Goal: Task Accomplishment & Management: Complete application form

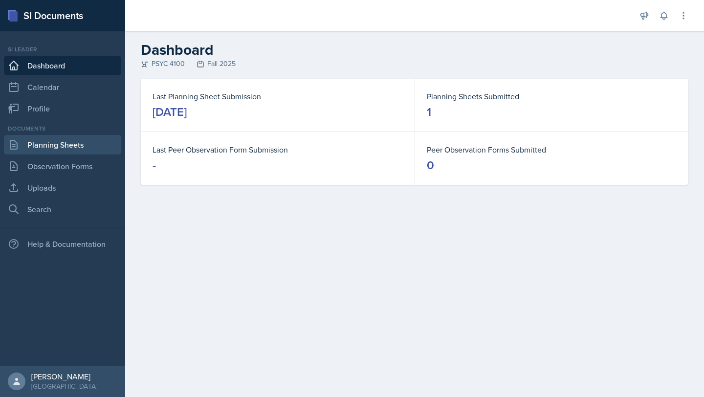
click at [62, 141] on link "Planning Sheets" at bounding box center [62, 145] width 117 height 20
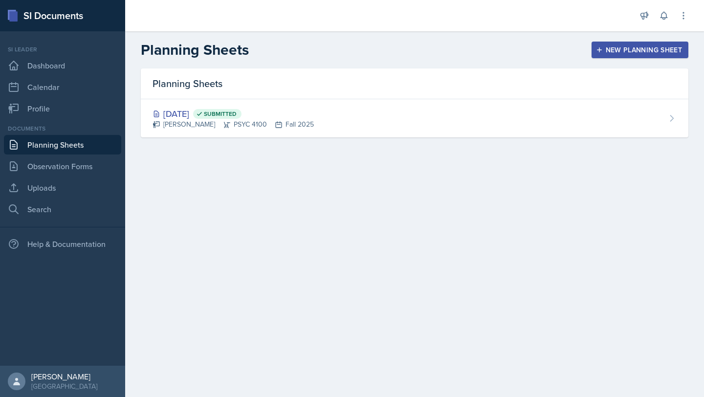
click at [641, 46] on div "New Planning Sheet" at bounding box center [640, 50] width 84 height 8
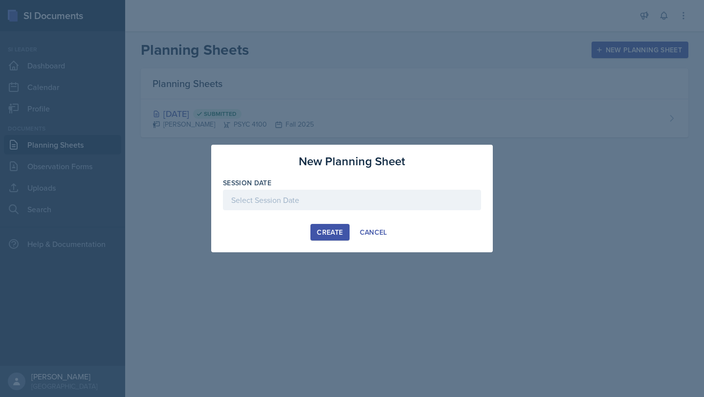
click at [290, 201] on div at bounding box center [352, 200] width 258 height 21
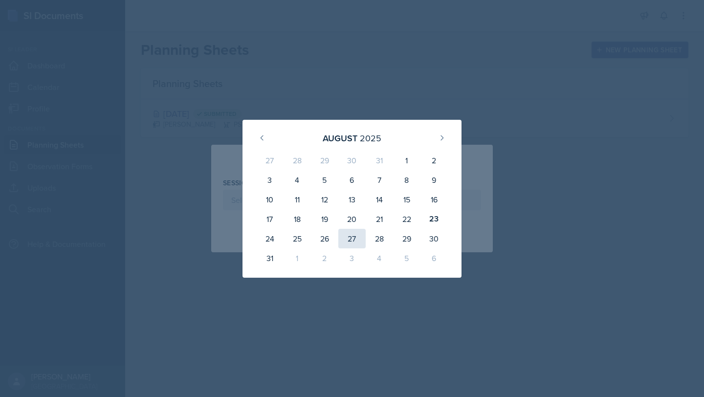
click at [347, 237] on div "27" at bounding box center [351, 239] width 27 height 20
type input "[DATE]"
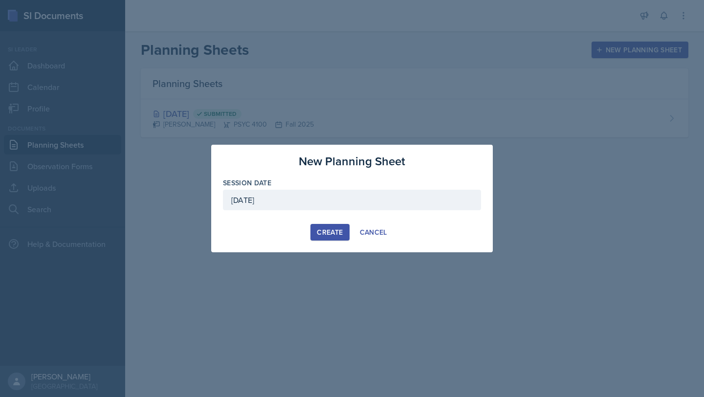
click at [336, 234] on div "Create" at bounding box center [330, 232] width 26 height 8
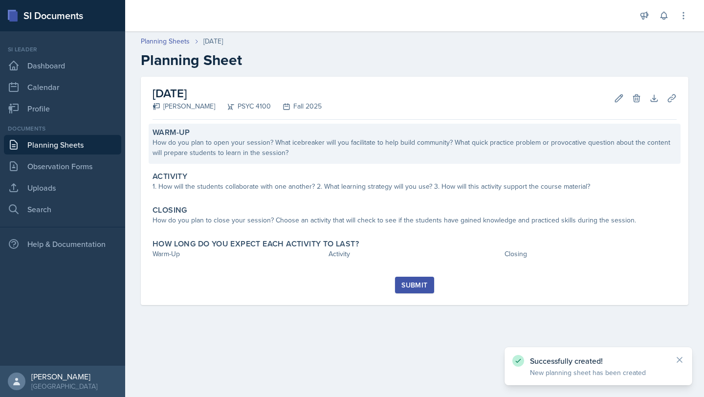
click at [288, 152] on div "How do you plan to open your session? What icebreaker will you facilitate to he…" at bounding box center [415, 147] width 524 height 21
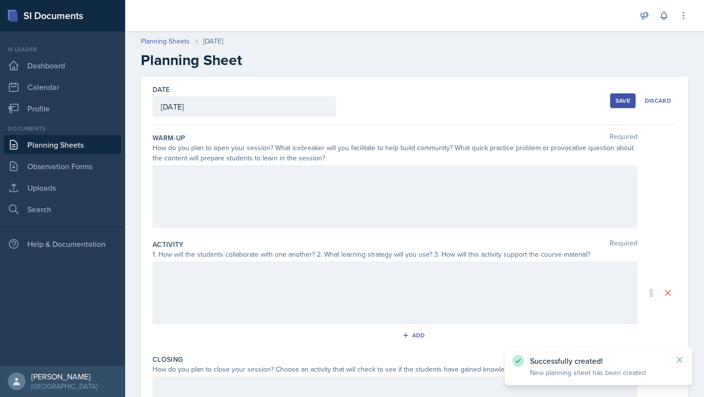
click at [249, 188] on div at bounding box center [395, 196] width 485 height 63
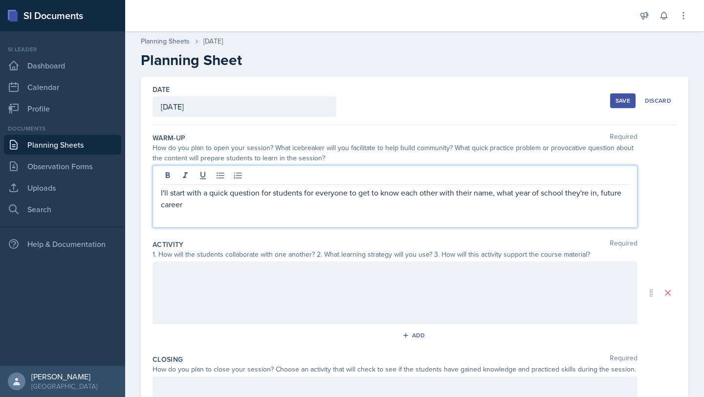
click at [453, 190] on p "I'll start with a quick question for students for everyone to get to know each …" at bounding box center [395, 198] width 468 height 23
click at [286, 213] on div "I'll start with a quick question for students for everyone to get to know each …" at bounding box center [395, 196] width 485 height 63
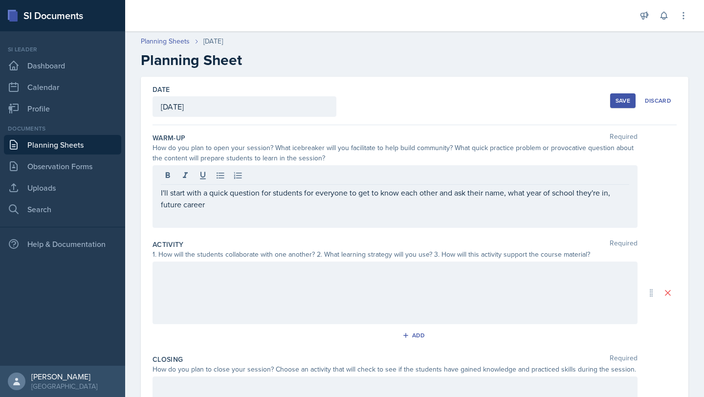
click at [274, 210] on div "I'll start with a quick question for students for everyone to get to know each …" at bounding box center [395, 196] width 485 height 63
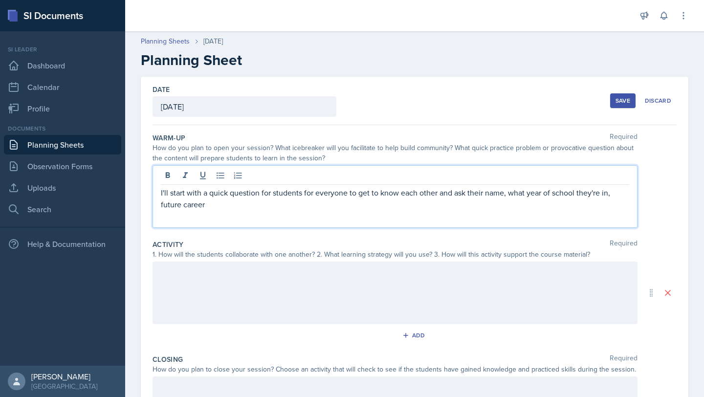
click at [253, 210] on div "I'll start with a quick question for students for everyone to get to know each …" at bounding box center [395, 196] width 485 height 63
click at [223, 202] on p "I'll start with a quick question for students for everyone to get to know each …" at bounding box center [395, 198] width 468 height 23
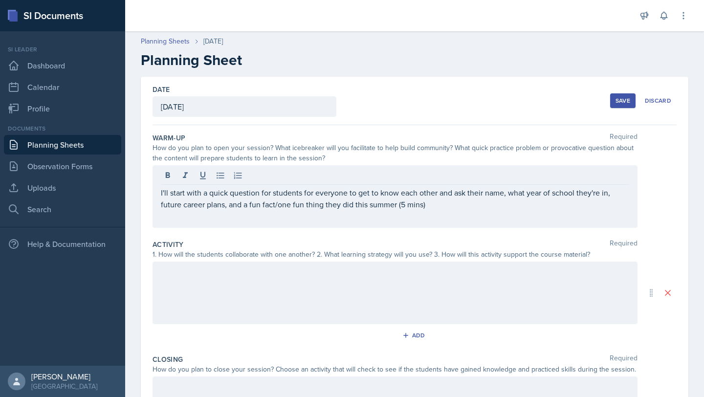
click at [213, 280] on div at bounding box center [395, 293] width 485 height 63
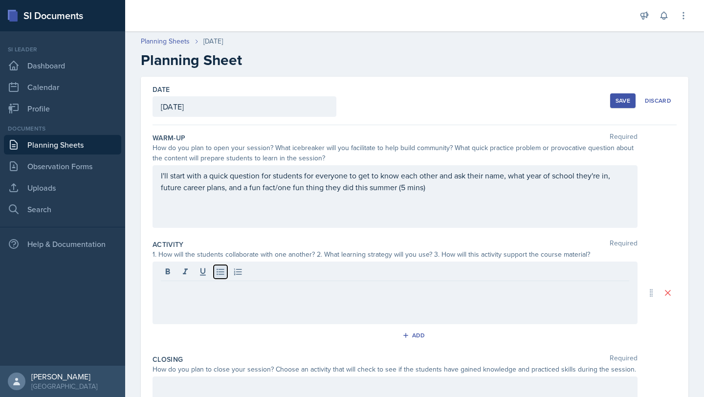
click at [219, 274] on icon at bounding box center [220, 272] width 7 height 6
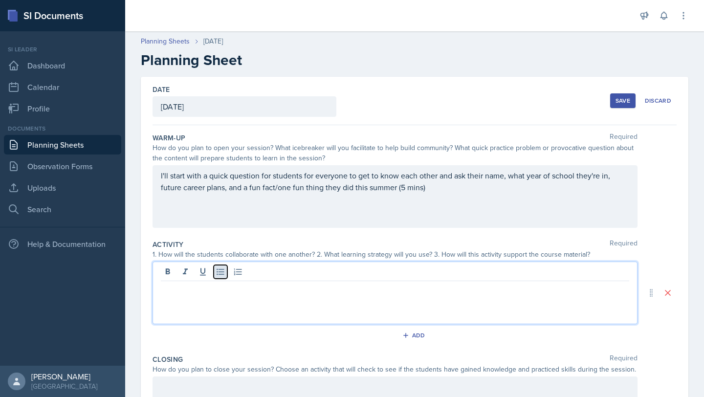
click at [221, 277] on button at bounding box center [221, 272] width 14 height 14
click at [220, 271] on icon at bounding box center [220, 272] width 7 height 6
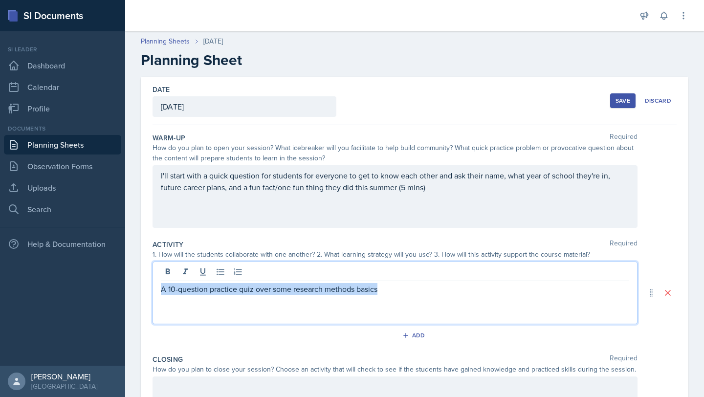
drag, startPoint x: 393, startPoint y: 288, endPoint x: 94, endPoint y: 287, distance: 298.8
click at [94, 287] on div "SI Documents Si leader Dashboard Calendar Profile Documents Planning Sheets Obs…" at bounding box center [352, 198] width 704 height 397
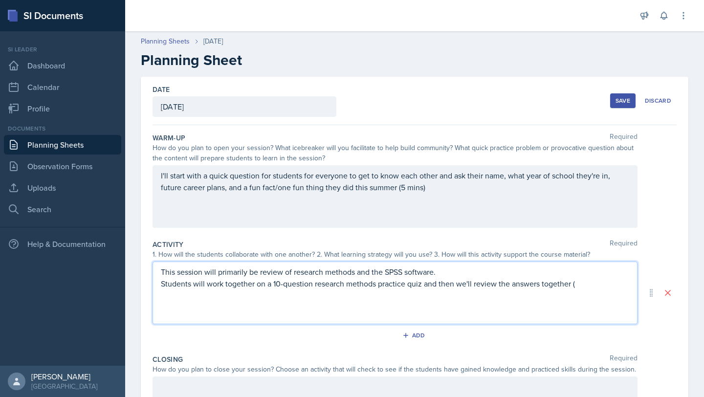
click at [424, 285] on p "Students will work together on a 10-question research methods practice quiz and…" at bounding box center [395, 284] width 468 height 12
click at [617, 287] on p "Students will work together on a 10-question research methods practice quiz (15…" at bounding box center [395, 284] width 468 height 12
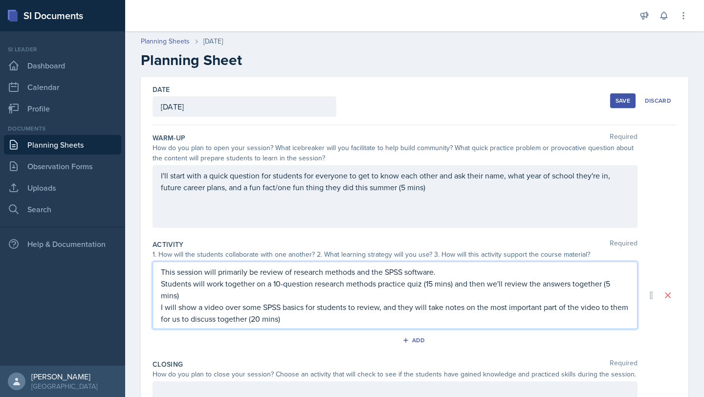
scroll to position [140, 0]
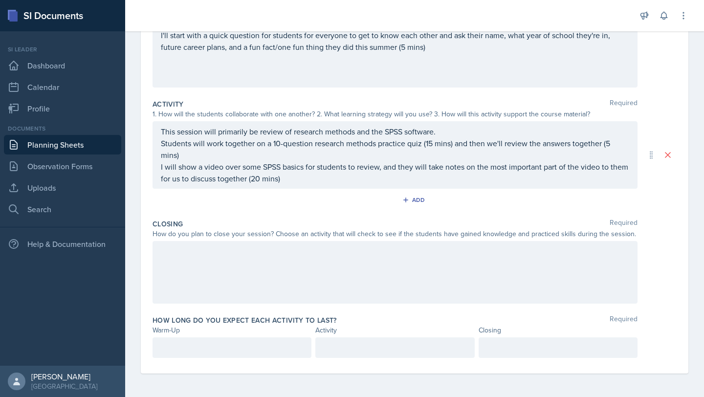
click at [322, 258] on div at bounding box center [395, 272] width 485 height 63
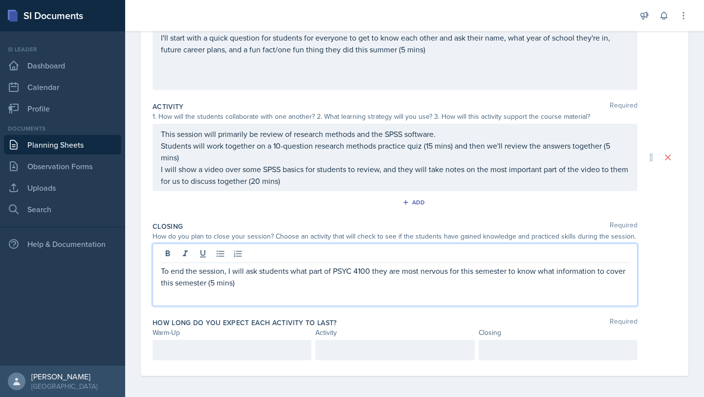
click at [179, 348] on p at bounding box center [232, 350] width 142 height 12
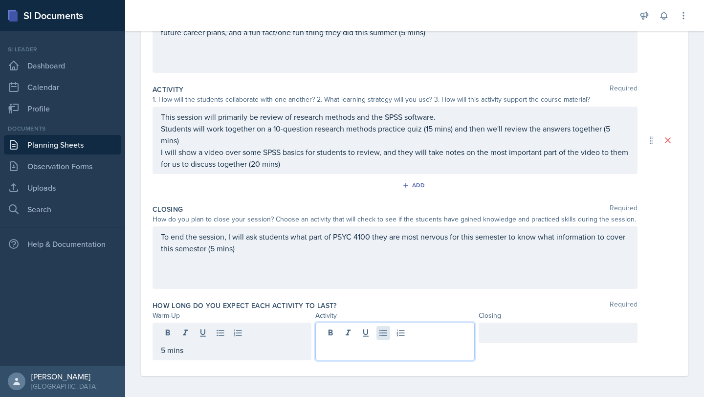
click at [388, 329] on div at bounding box center [394, 342] width 159 height 38
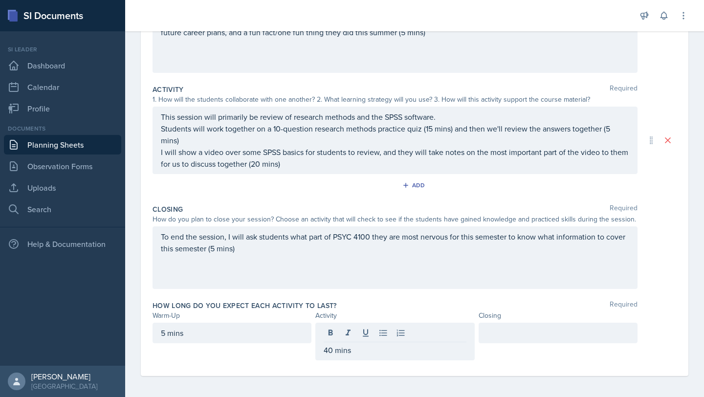
click at [495, 344] on div at bounding box center [558, 342] width 159 height 38
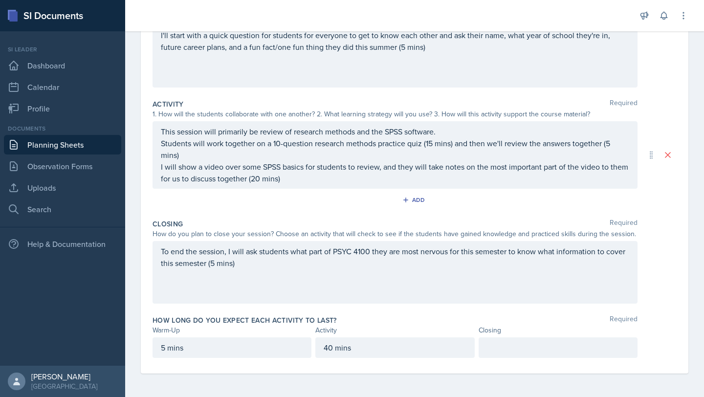
click at [498, 339] on div at bounding box center [558, 347] width 159 height 21
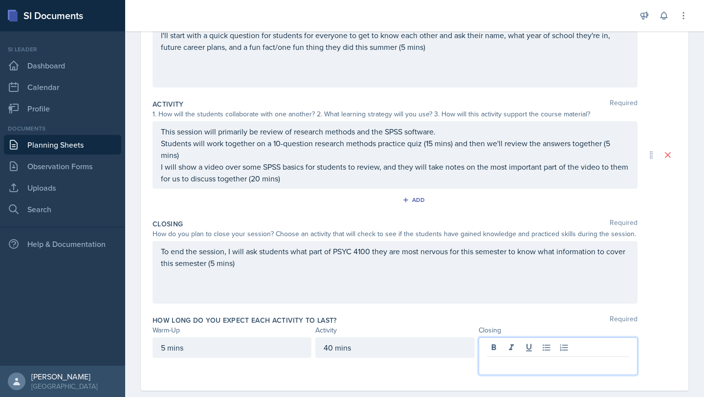
scroll to position [157, 0]
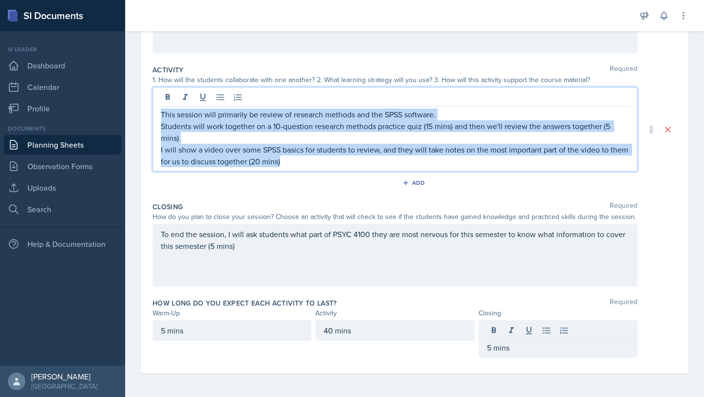
drag, startPoint x: 309, startPoint y: 166, endPoint x: 162, endPoint y: 111, distance: 157.2
click at [162, 111] on div "This session will primarily be review of research methods and the SPSS software…" at bounding box center [395, 138] width 468 height 59
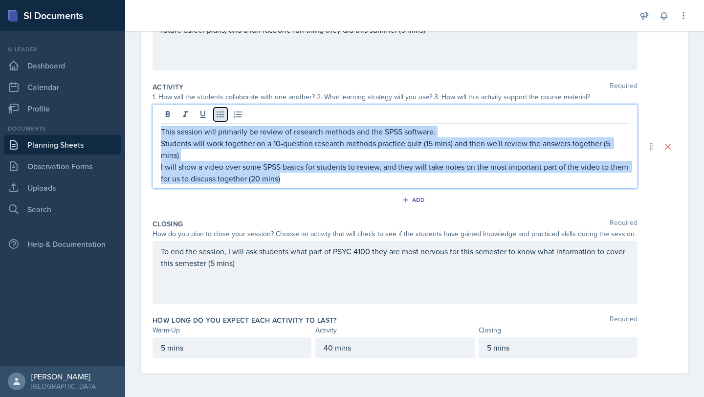
click at [221, 115] on icon at bounding box center [221, 115] width 10 height 10
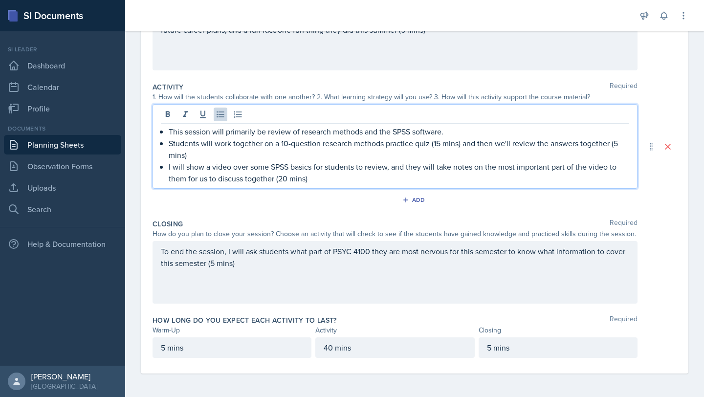
click at [247, 172] on p "I will show a video over some SPSS basics for students to review, and they will…" at bounding box center [399, 172] width 461 height 23
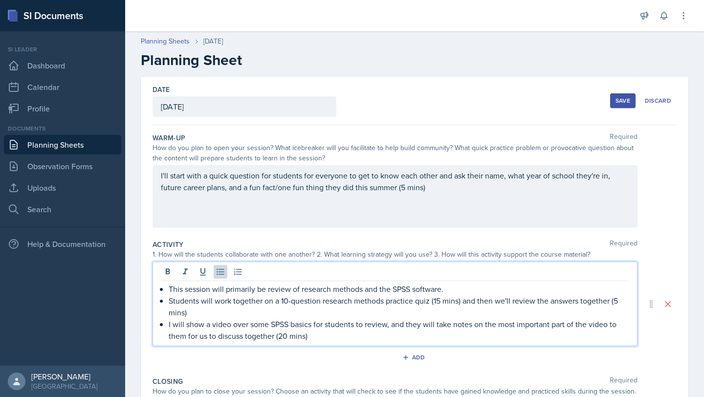
click at [199, 175] on div "I'll start with a quick question for students for everyone to get to know each …" at bounding box center [395, 196] width 485 height 63
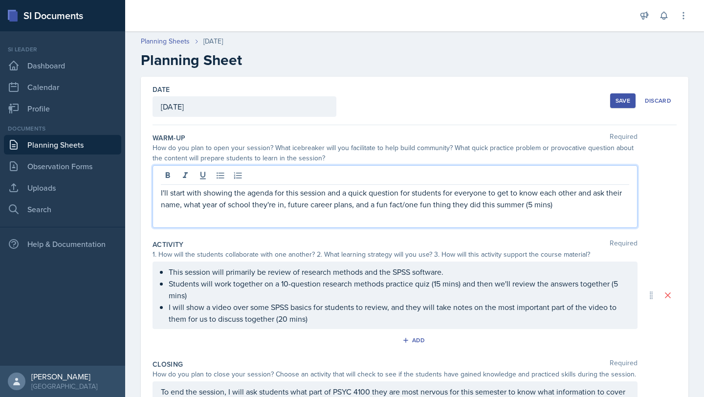
click at [598, 188] on p "I'll start with showing the agenda for this session and a quick question for st…" at bounding box center [395, 198] width 468 height 23
click at [595, 193] on p "I'll start with showing the agenda for this session and a quick question for st…" at bounding box center [395, 198] width 468 height 23
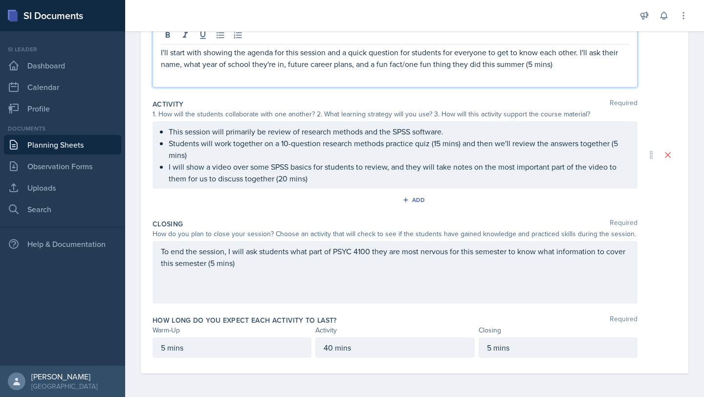
scroll to position [139, 0]
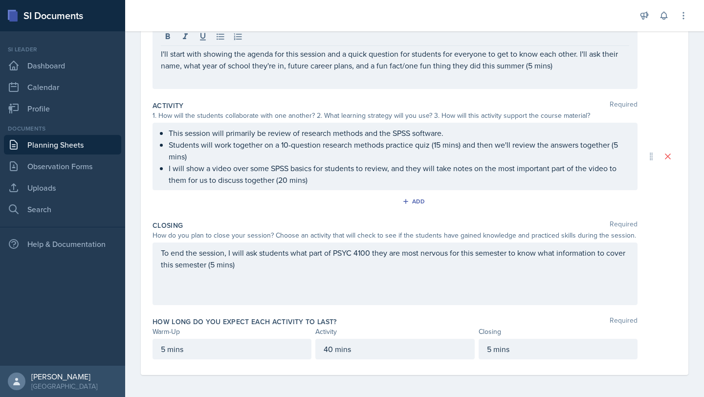
click at [367, 281] on div "To end the session, I will ask students what part of PSYC 4100 they are most ne…" at bounding box center [395, 274] width 485 height 63
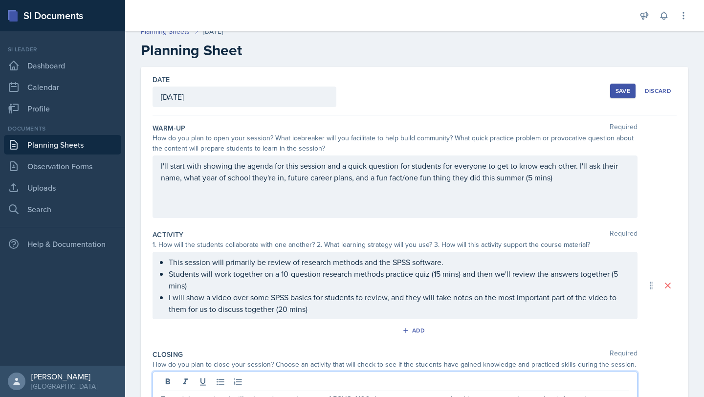
scroll to position [0, 0]
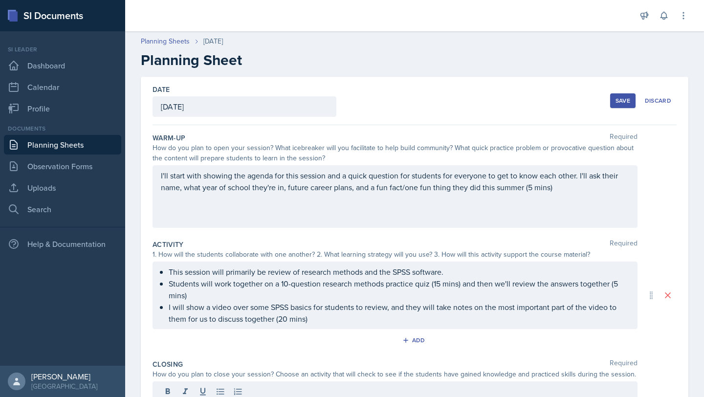
click at [610, 102] on button "Save" at bounding box center [622, 100] width 25 height 15
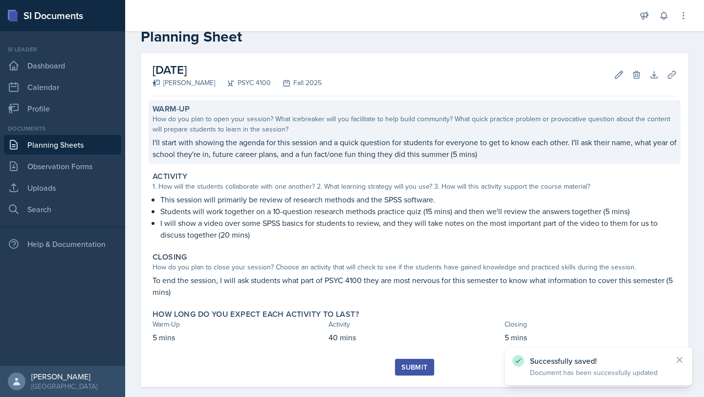
scroll to position [25, 0]
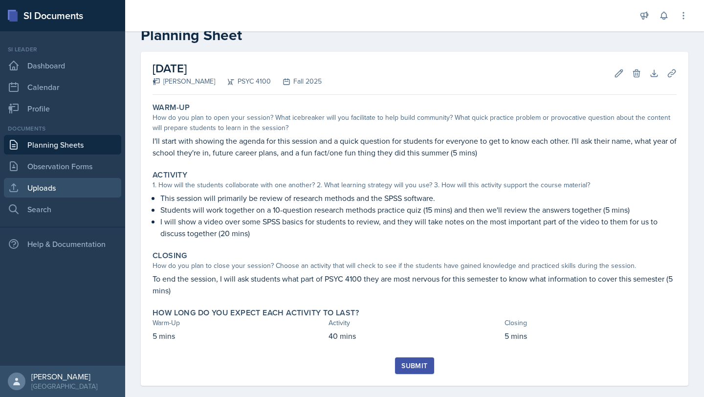
click at [43, 183] on link "Uploads" at bounding box center [62, 188] width 117 height 20
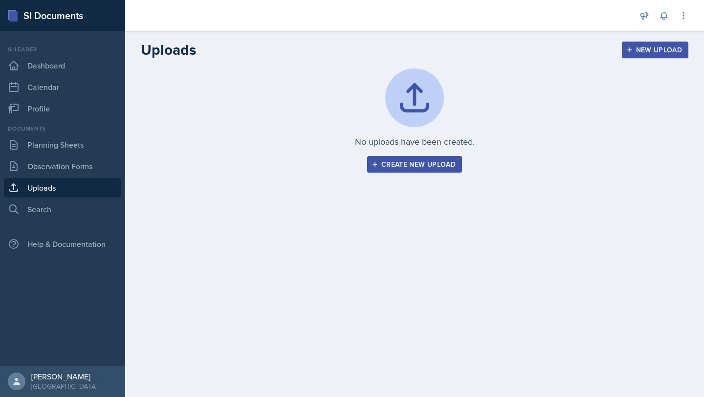
click at [405, 167] on div "Create new upload" at bounding box center [415, 164] width 82 height 8
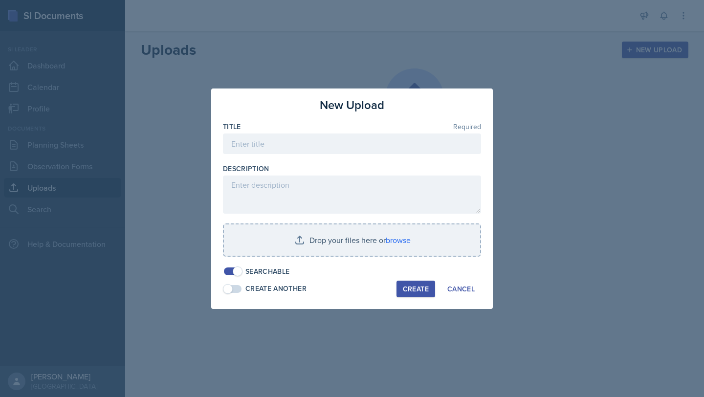
click at [288, 154] on div at bounding box center [352, 159] width 258 height 10
click at [287, 151] on input at bounding box center [352, 143] width 258 height 21
type input "SI1"
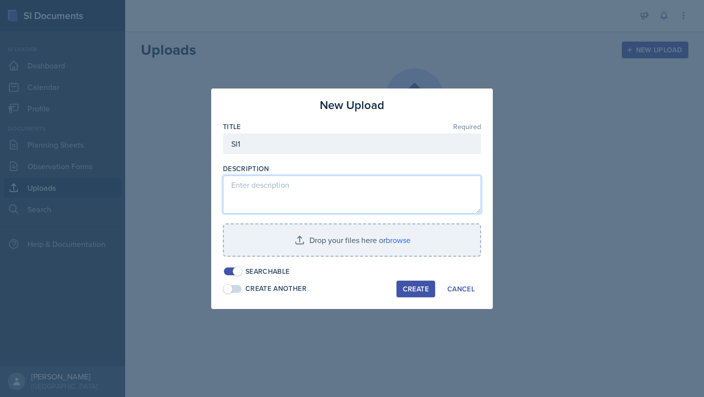
click at [260, 181] on textarea at bounding box center [352, 195] width 258 height 38
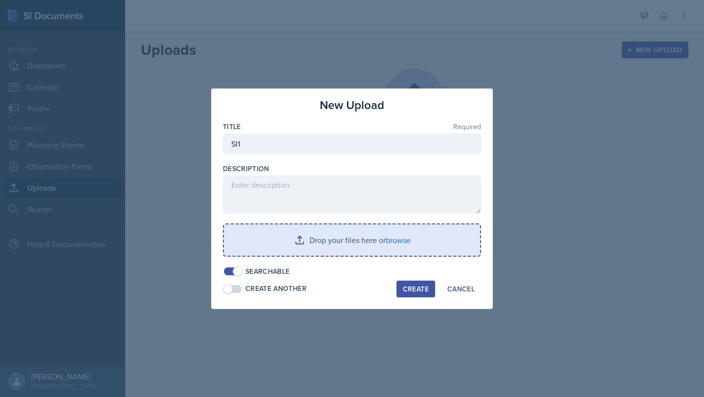
click at [337, 243] on input "file" at bounding box center [352, 239] width 256 height 31
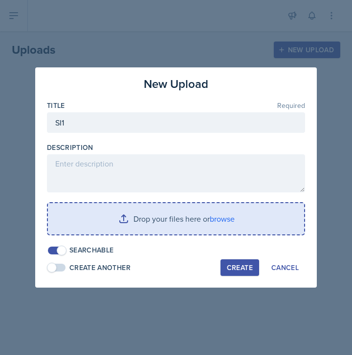
click at [173, 226] on input "file" at bounding box center [176, 218] width 256 height 31
click at [230, 209] on input "file" at bounding box center [176, 218] width 256 height 31
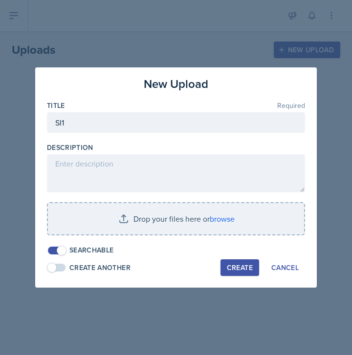
click at [306, 270] on div "New Upload Title Required SI1 Description Drop your files here or browse Search…" at bounding box center [176, 177] width 282 height 221
click at [296, 261] on button "Cancel" at bounding box center [285, 268] width 40 height 17
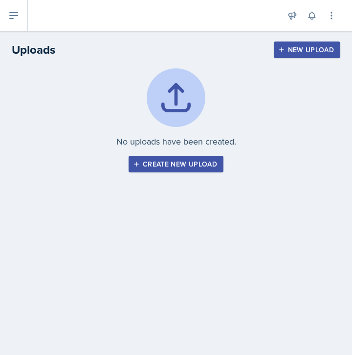
click at [310, 49] on div "New Upload" at bounding box center [307, 50] width 54 height 8
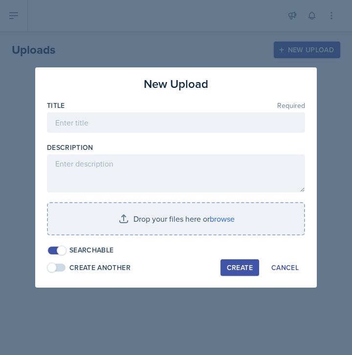
click at [290, 308] on div at bounding box center [176, 177] width 352 height 355
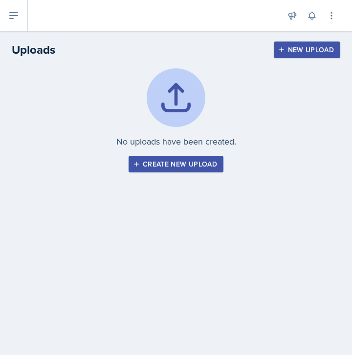
click at [207, 159] on button "Create new upload" at bounding box center [176, 164] width 95 height 17
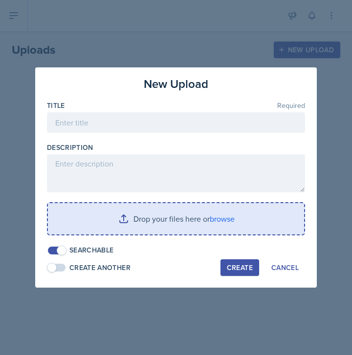
click at [209, 212] on input "file" at bounding box center [176, 218] width 256 height 31
click at [240, 205] on input "file" at bounding box center [176, 218] width 256 height 31
click at [259, 222] on input "file" at bounding box center [176, 218] width 256 height 31
click at [221, 217] on input "file" at bounding box center [176, 218] width 256 height 31
click at [144, 229] on input "file" at bounding box center [176, 218] width 256 height 31
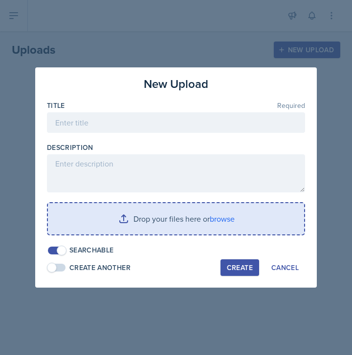
click at [202, 223] on input "file" at bounding box center [176, 218] width 256 height 31
click at [275, 208] on input "file" at bounding box center [176, 218] width 256 height 31
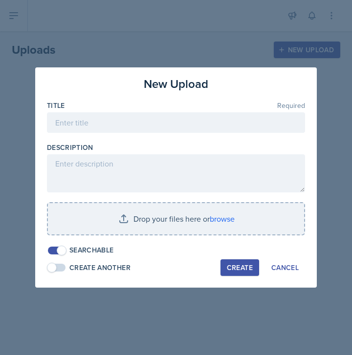
click at [102, 266] on div "Create Another" at bounding box center [99, 268] width 61 height 10
click at [290, 265] on div "Cancel" at bounding box center [284, 268] width 27 height 8
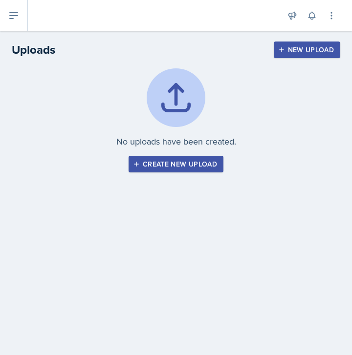
click at [202, 162] on div "Create new upload" at bounding box center [176, 164] width 82 height 8
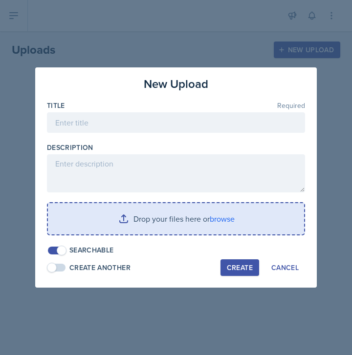
click at [171, 227] on input "file" at bounding box center [176, 218] width 256 height 31
click at [192, 212] on input "file" at bounding box center [176, 218] width 256 height 31
click at [191, 223] on input "file" at bounding box center [176, 218] width 256 height 31
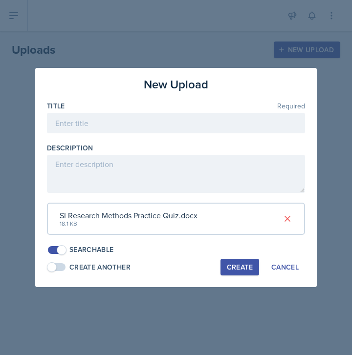
click at [189, 217] on div "SI Research Methods Practice Quiz.docx" at bounding box center [129, 216] width 138 height 12
click at [287, 219] on icon at bounding box center [287, 219] width 5 height 5
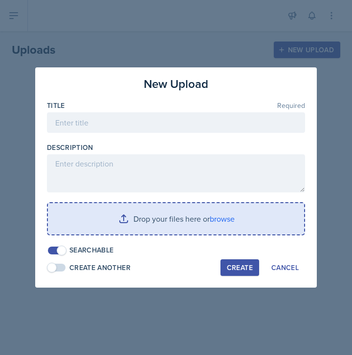
click at [222, 218] on input "file" at bounding box center [176, 218] width 256 height 31
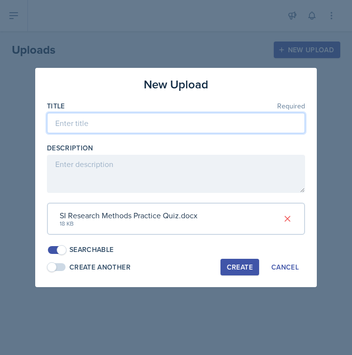
click at [150, 126] on input at bounding box center [176, 123] width 258 height 21
type input "SI1 Practice Quiz"
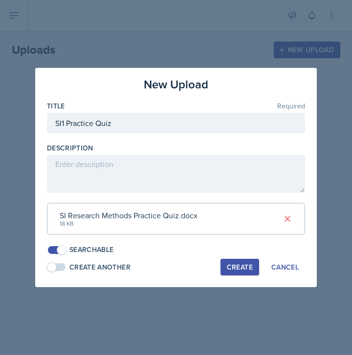
click at [241, 266] on div "Create" at bounding box center [240, 268] width 26 height 8
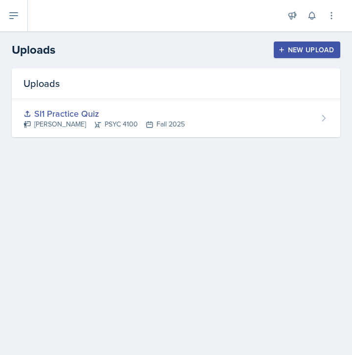
click at [302, 56] on button "New Upload" at bounding box center [307, 50] width 67 height 17
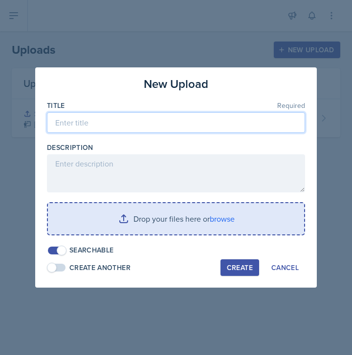
click at [200, 127] on input at bounding box center [176, 122] width 258 height 21
type input "SI1 Powerpoint"
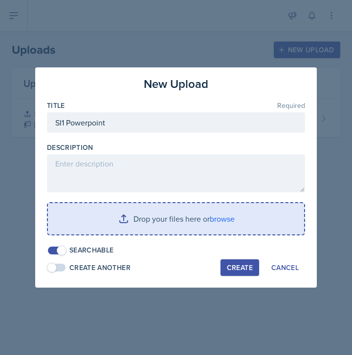
click at [254, 231] on input "file" at bounding box center [176, 218] width 256 height 31
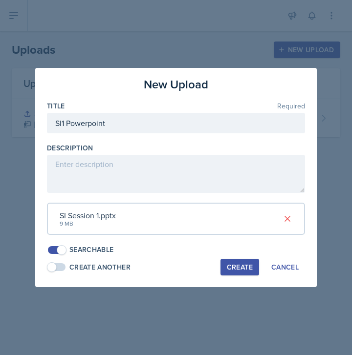
click at [108, 218] on div "SI Session 1.pptx" at bounding box center [88, 216] width 56 height 12
click at [252, 269] on div "Create" at bounding box center [240, 268] width 26 height 8
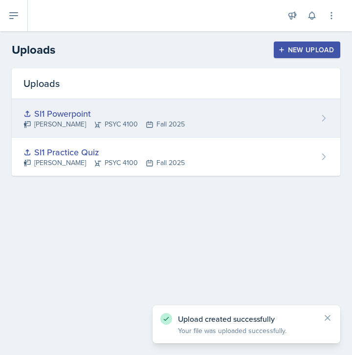
click at [169, 126] on div "[PERSON_NAME] PSYC 4100 Fall 2025" at bounding box center [103, 124] width 161 height 10
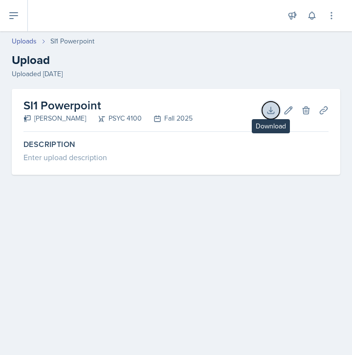
click at [267, 110] on icon at bounding box center [271, 111] width 10 height 10
click at [29, 42] on link "Uploads" at bounding box center [24, 41] width 25 height 10
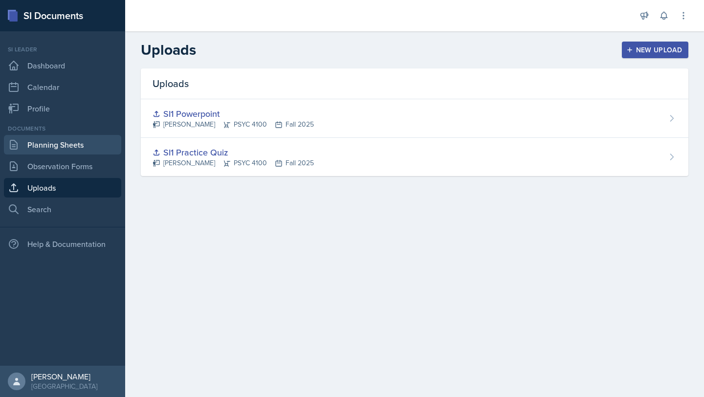
click at [69, 139] on link "Planning Sheets" at bounding box center [62, 145] width 117 height 20
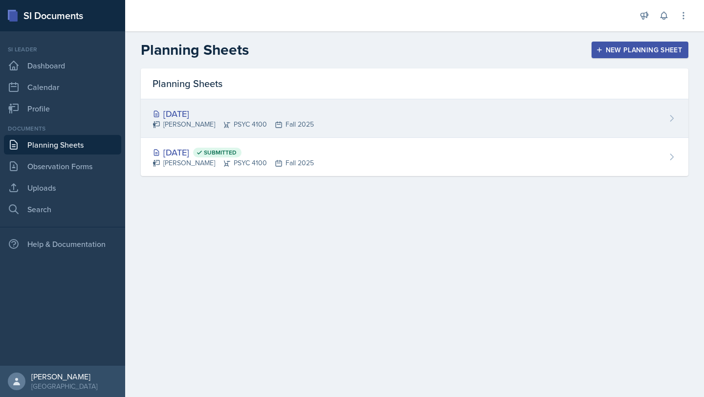
click at [331, 118] on div "[DATE] [PERSON_NAME] PSYC 4100 Fall 2025" at bounding box center [415, 118] width 548 height 39
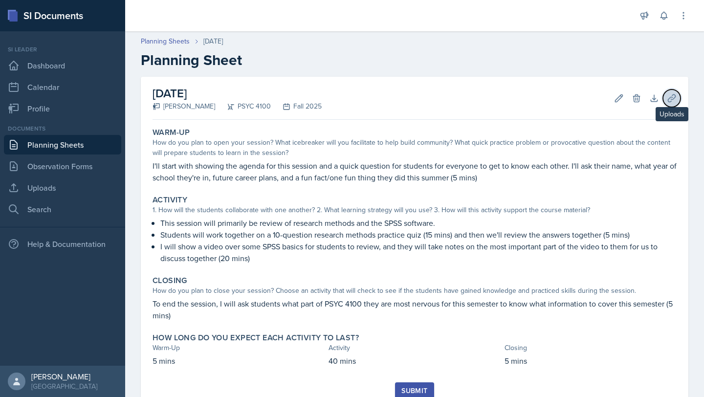
click at [667, 98] on icon at bounding box center [672, 98] width 10 height 10
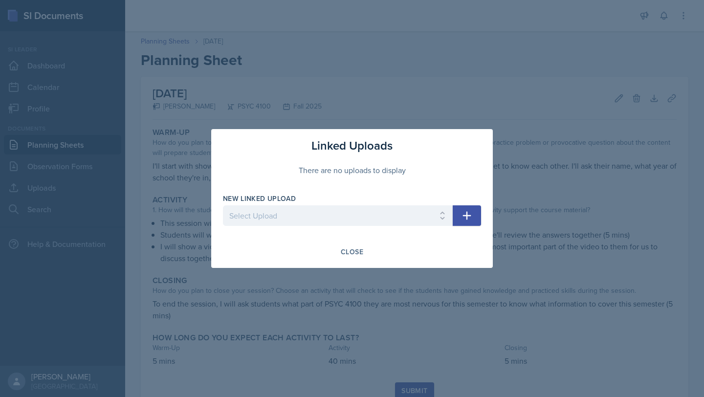
click at [467, 211] on icon "button" at bounding box center [467, 216] width 12 height 12
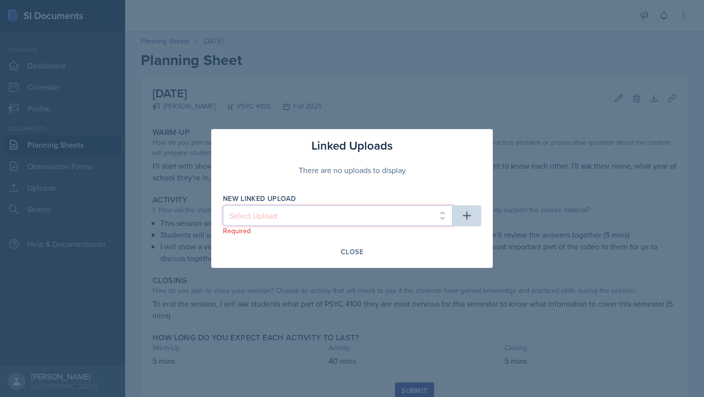
click at [410, 220] on select "Select Upload SI1 Practice Quiz SI1 Powerpoint" at bounding box center [338, 215] width 230 height 21
select select "2252efd8-3092-4e8d-9f52-23a85303dd3c"
click at [223, 205] on select "Select Upload SI1 Practice Quiz SI1 Powerpoint" at bounding box center [338, 215] width 230 height 21
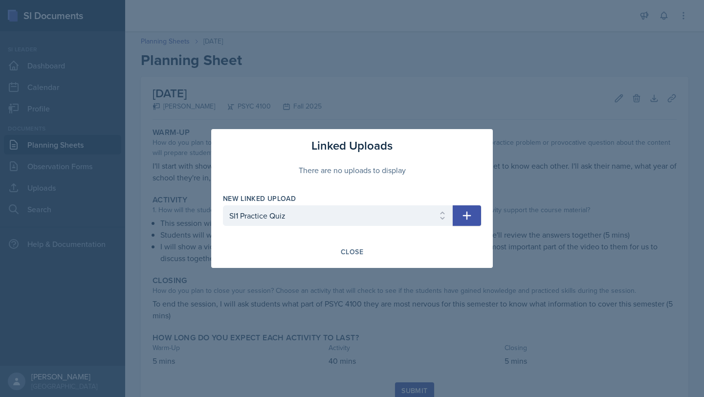
click at [465, 210] on icon "button" at bounding box center [467, 216] width 12 height 12
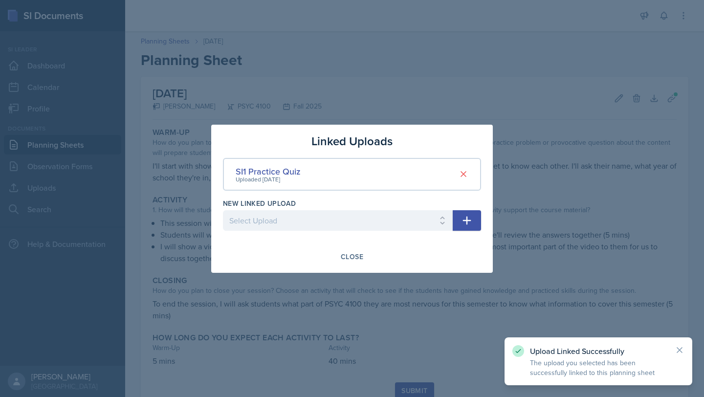
click at [466, 217] on icon "button" at bounding box center [467, 220] width 8 height 8
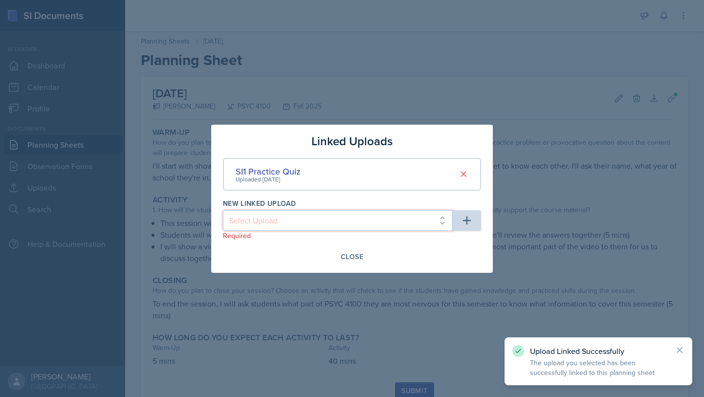
click at [431, 220] on select "Select Upload SI1 Powerpoint" at bounding box center [338, 220] width 230 height 21
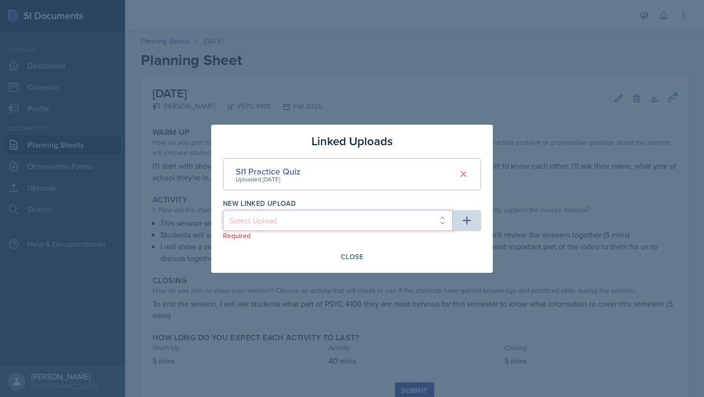
select select "ec84b2a7-312d-430e-9f92-3fc66cdca08c"
click at [223, 210] on select "Select Upload SI1 Powerpoint" at bounding box center [338, 220] width 230 height 21
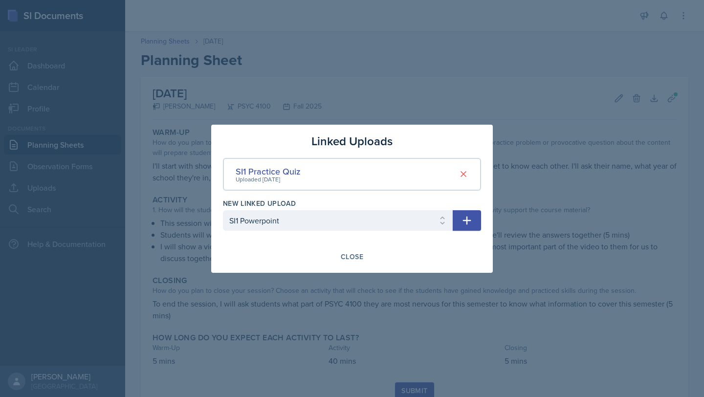
click at [467, 225] on icon "button" at bounding box center [467, 221] width 12 height 12
select select
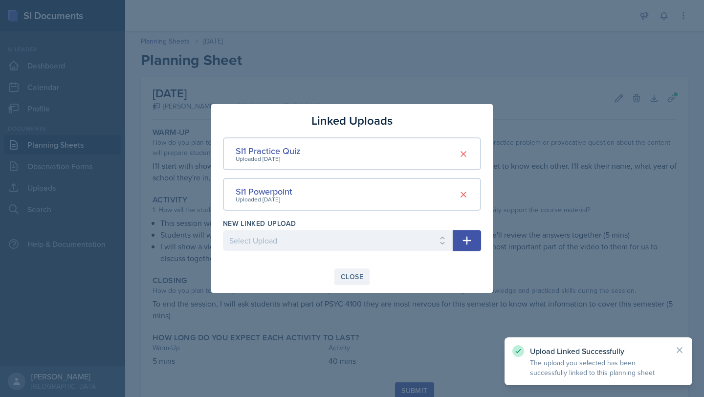
click at [360, 274] on div "Close" at bounding box center [352, 277] width 22 height 8
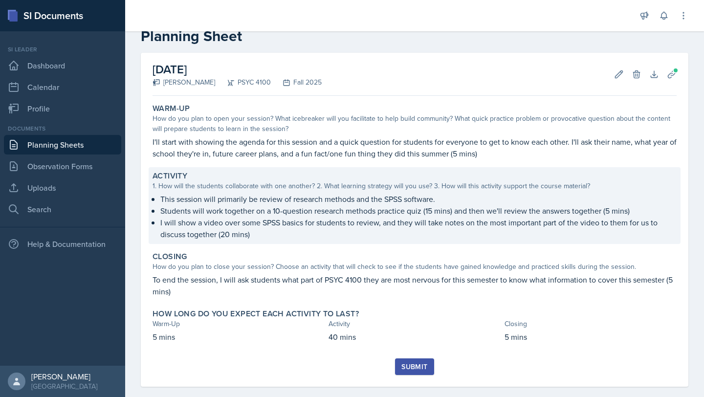
scroll to position [9, 0]
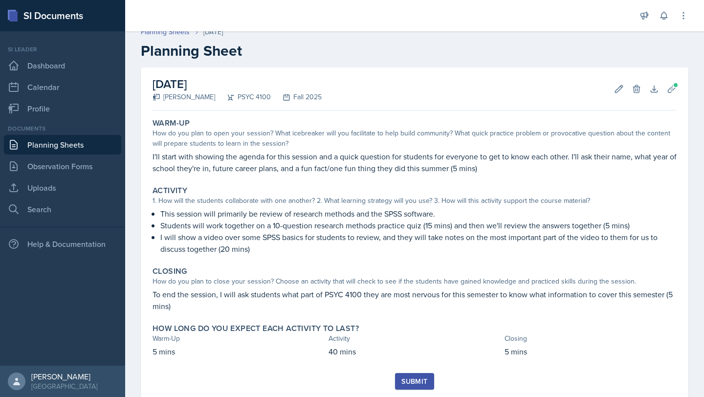
click at [416, 379] on div "Submit" at bounding box center [414, 381] width 26 height 8
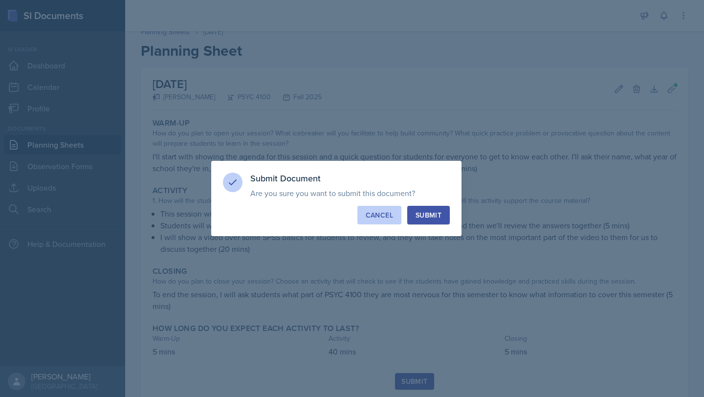
click at [385, 215] on div "Cancel" at bounding box center [379, 215] width 27 height 10
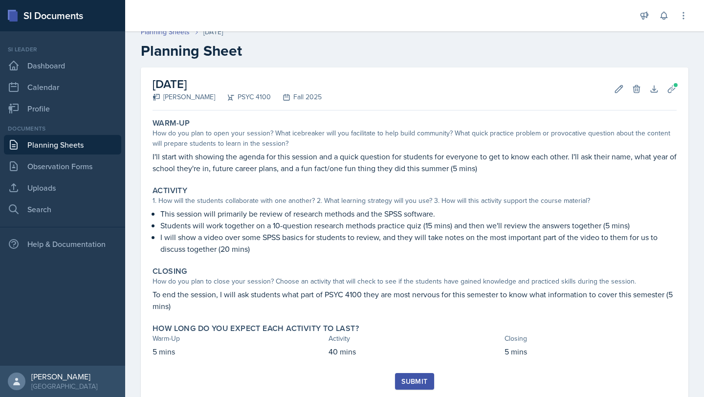
click at [421, 370] on div "Warm-Up How do you plan to open your session? What icebreaker will you facilita…" at bounding box center [415, 243] width 524 height 259
click at [670, 92] on button "Uploads" at bounding box center [672, 89] width 18 height 18
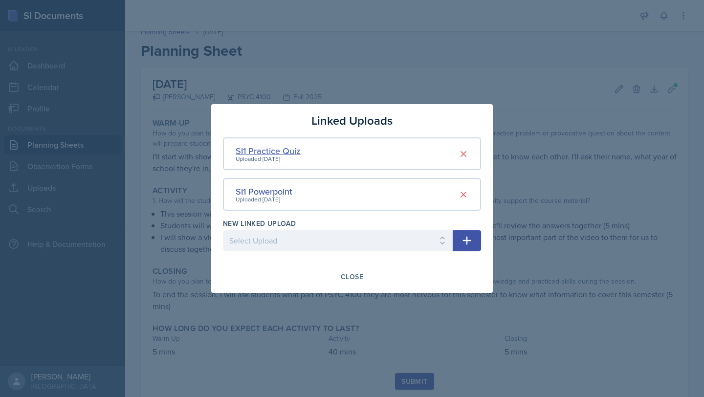
click at [271, 148] on div "SI1 Practice Quiz" at bounding box center [268, 150] width 65 height 13
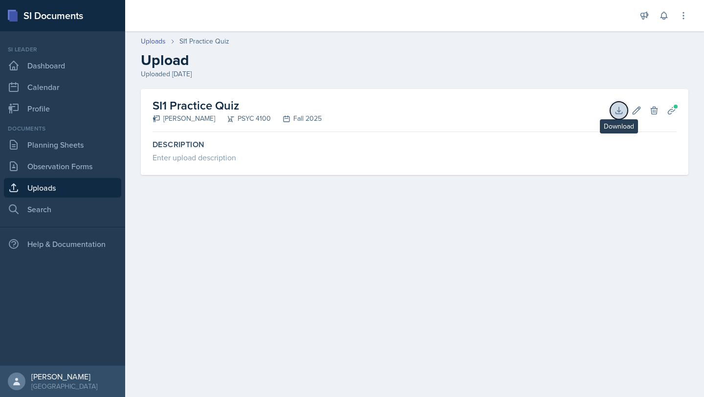
click at [624, 110] on button "Download" at bounding box center [619, 111] width 18 height 18
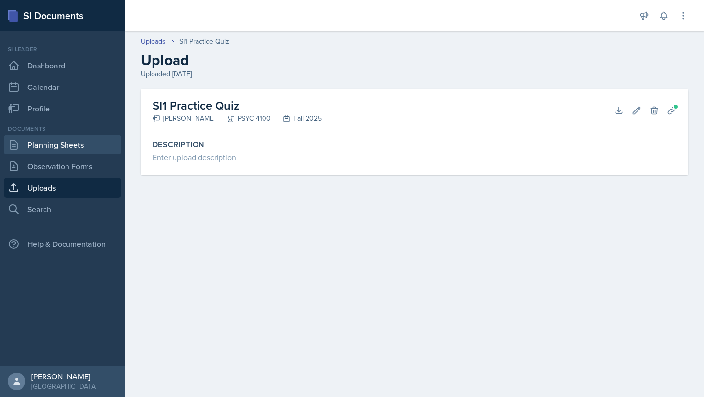
click at [79, 139] on link "Planning Sheets" at bounding box center [62, 145] width 117 height 20
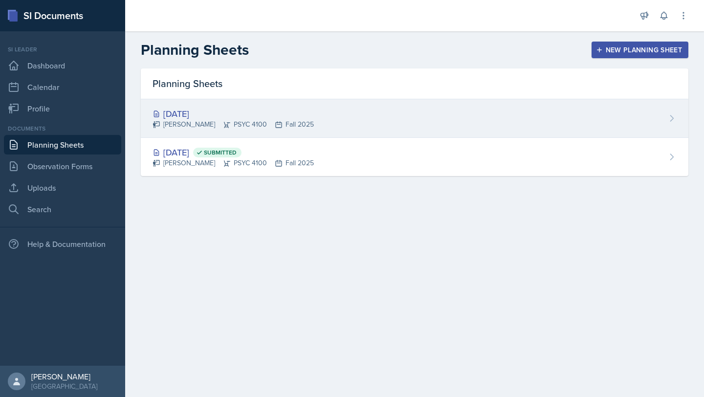
click at [351, 104] on div "[DATE] [PERSON_NAME] PSYC 4100 Fall 2025" at bounding box center [415, 118] width 548 height 39
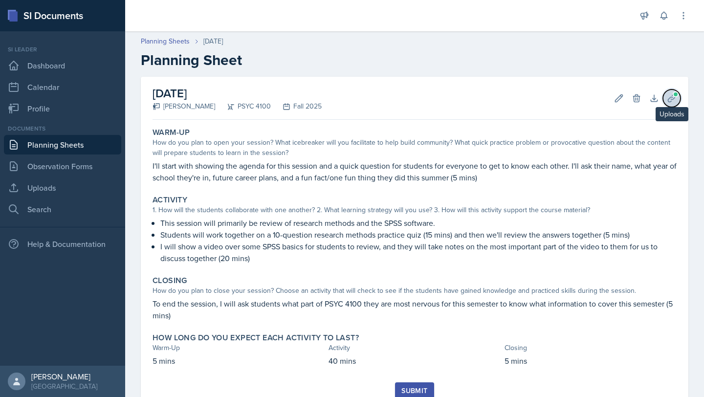
click at [667, 100] on icon at bounding box center [672, 98] width 10 height 10
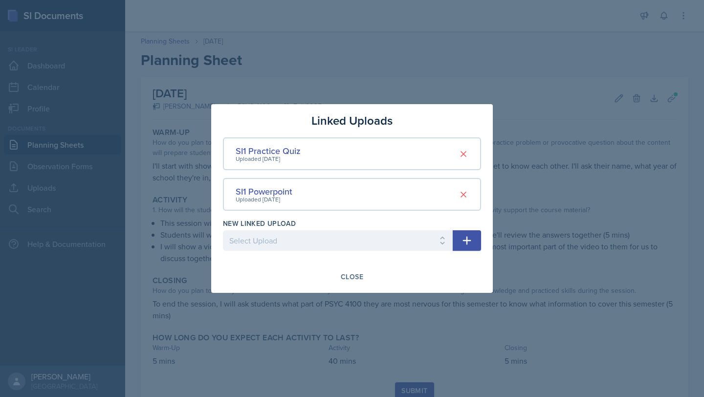
click at [592, 218] on div at bounding box center [352, 198] width 704 height 397
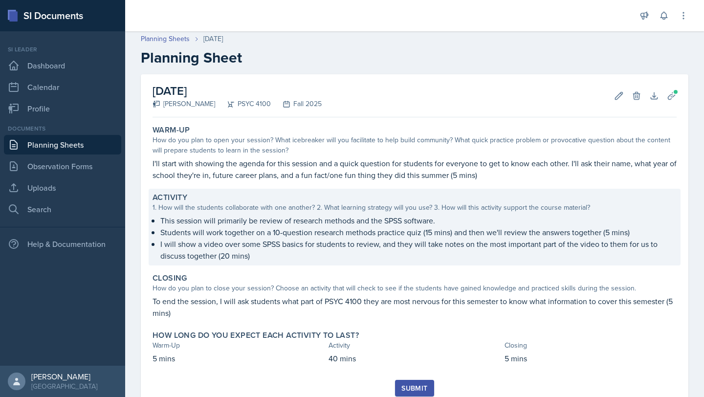
scroll to position [37, 0]
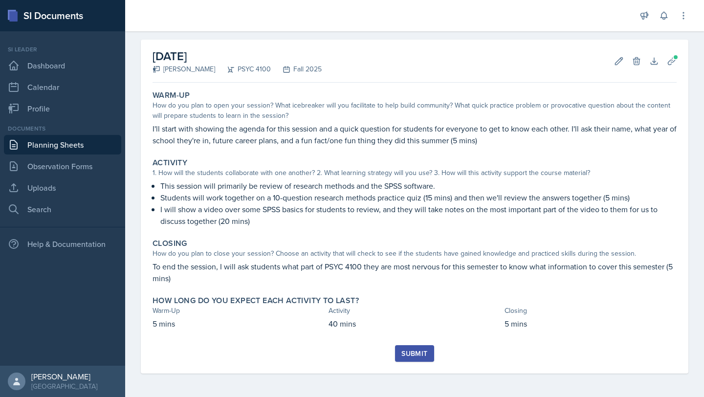
click at [407, 352] on div "Submit" at bounding box center [414, 354] width 26 height 8
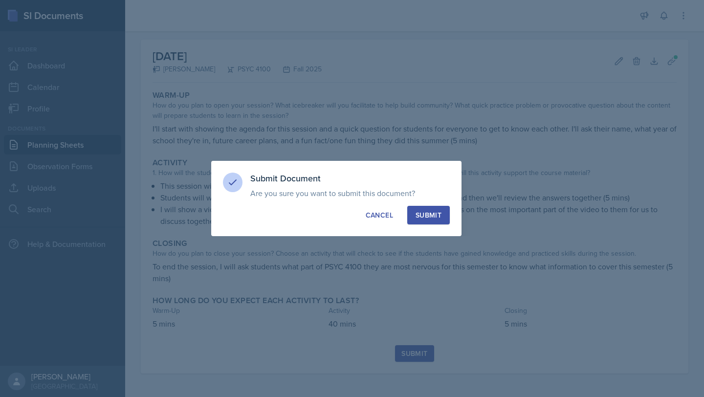
click at [435, 211] on div "Submit" at bounding box center [429, 215] width 26 height 10
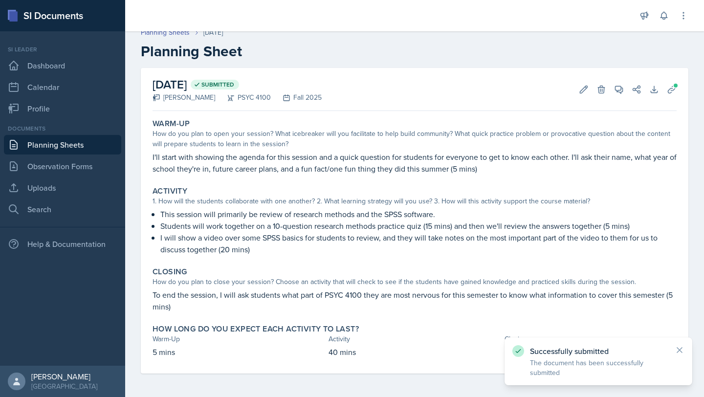
scroll to position [9, 0]
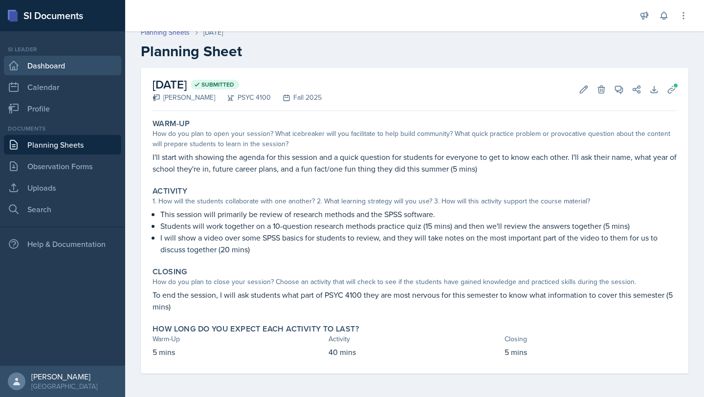
click at [62, 67] on link "Dashboard" at bounding box center [62, 66] width 117 height 20
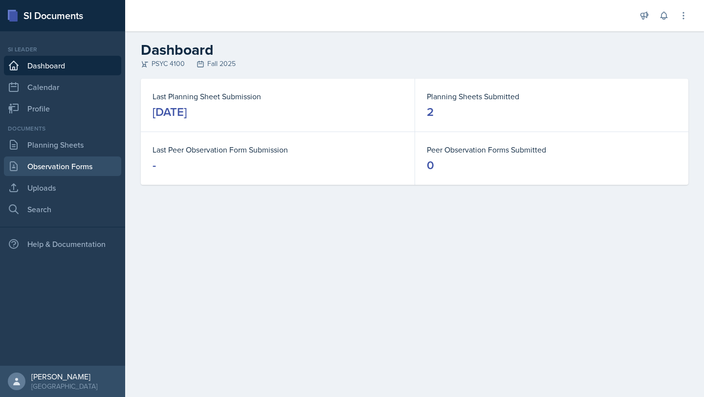
click at [94, 159] on link "Observation Forms" at bounding box center [62, 166] width 117 height 20
